Goal: Navigation & Orientation: Find specific page/section

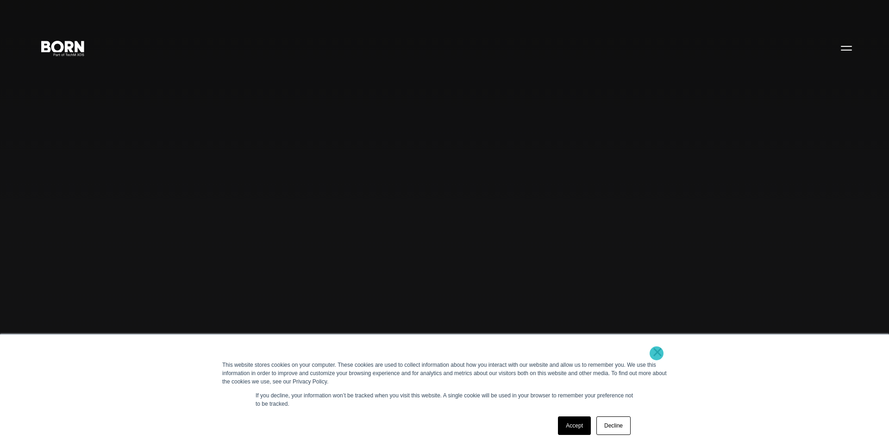
click at [657, 353] on link "×" at bounding box center [657, 351] width 11 height 8
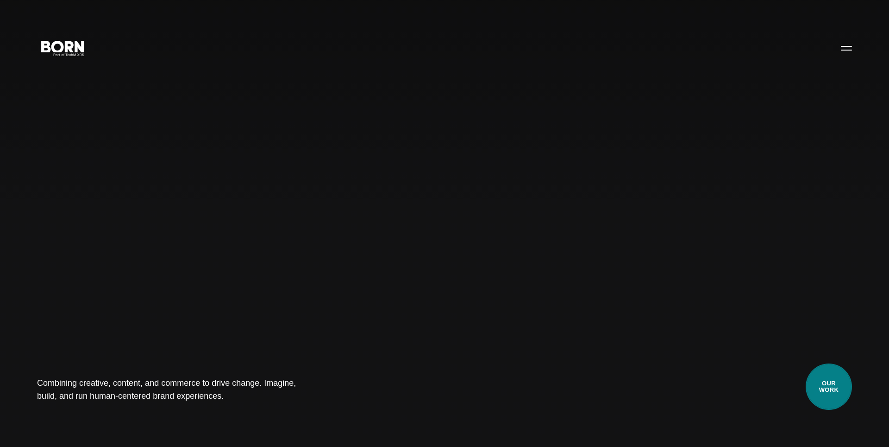
click at [820, 387] on link "Our Work" at bounding box center [829, 386] width 46 height 46
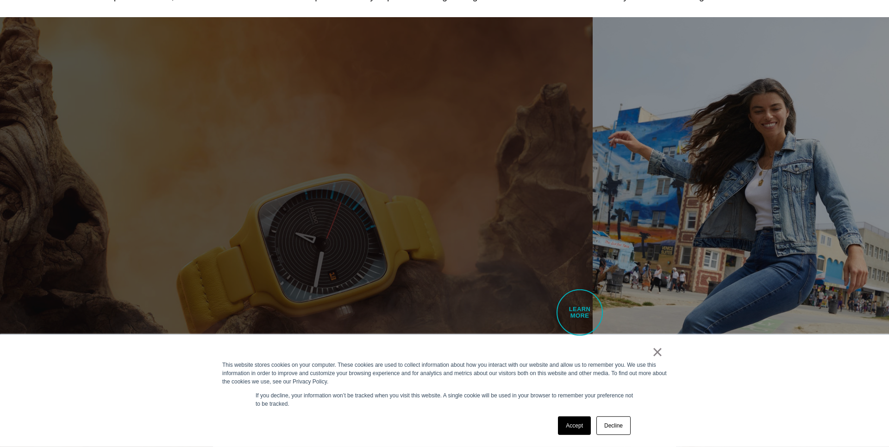
scroll to position [528, 0]
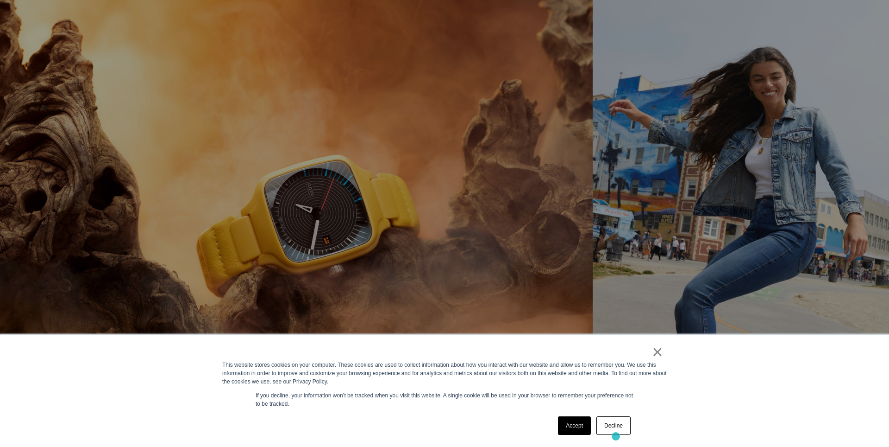
click at [616, 436] on div "Accept Decline" at bounding box center [594, 425] width 78 height 24
click at [616, 432] on link "Decline" at bounding box center [614, 425] width 34 height 19
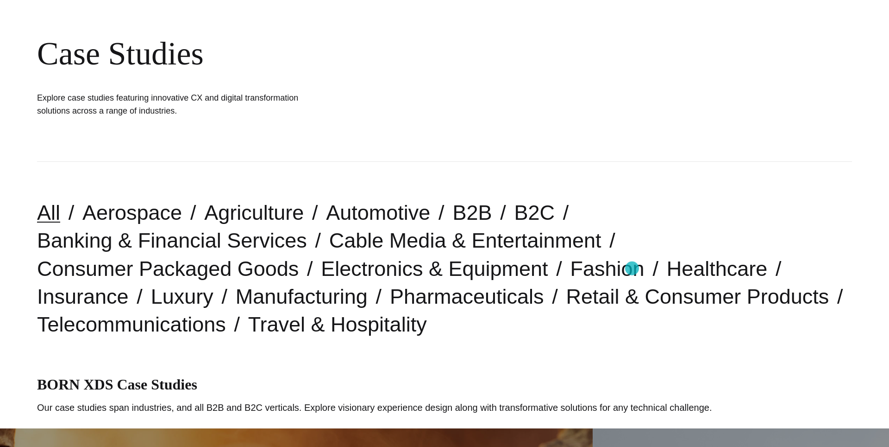
scroll to position [0, 0]
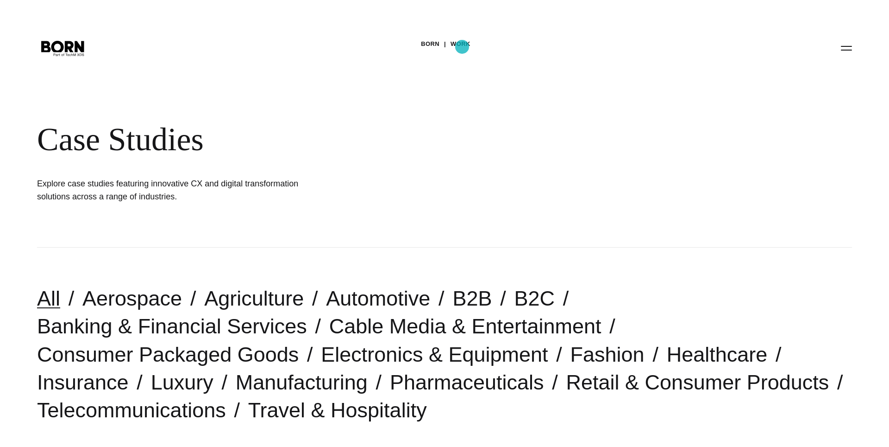
click at [462, 47] on link "Work" at bounding box center [461, 44] width 20 height 14
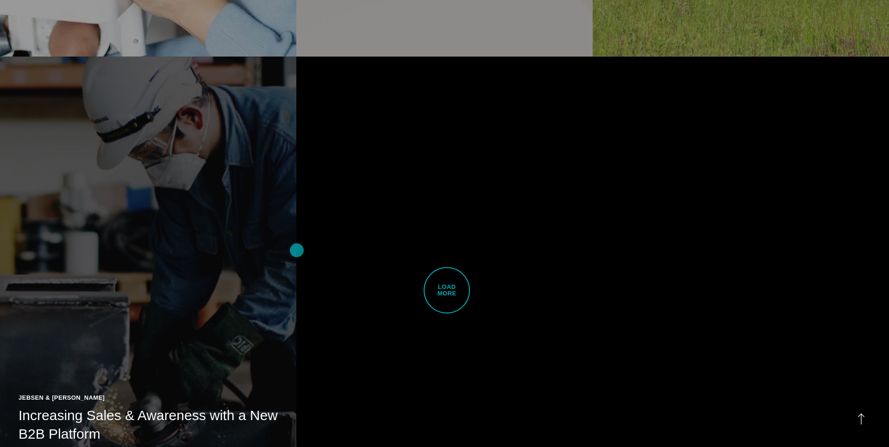
scroll to position [2852, 0]
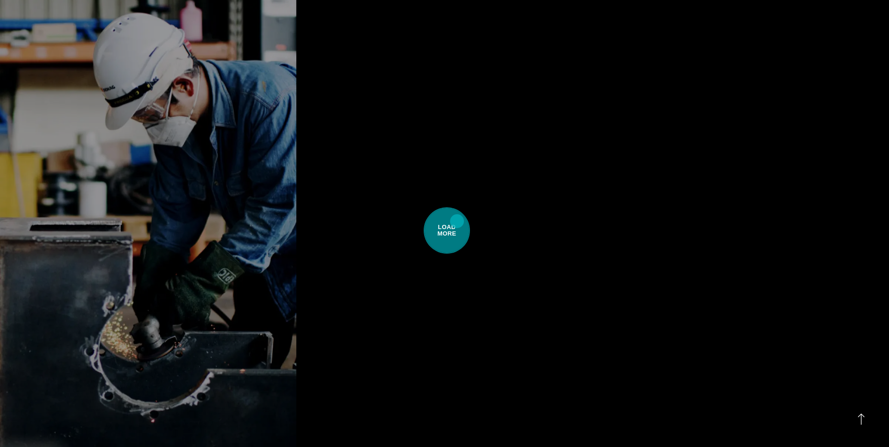
click at [457, 221] on span "Load More" at bounding box center [447, 230] width 46 height 46
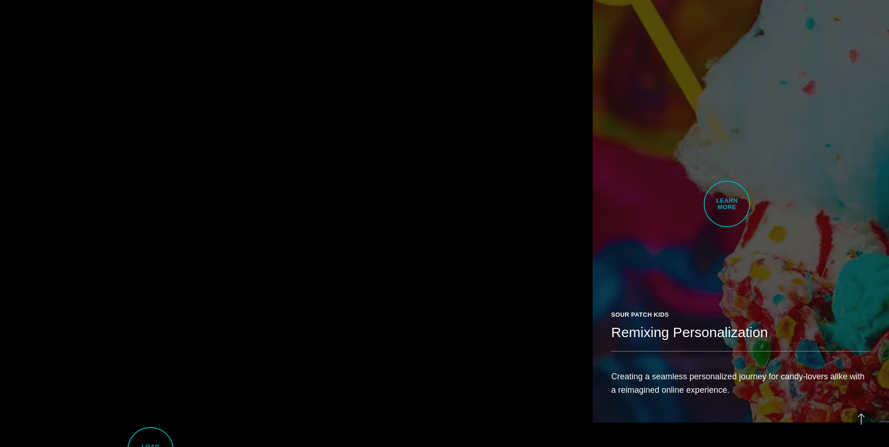
scroll to position [5493, 0]
